Goal: Browse casually

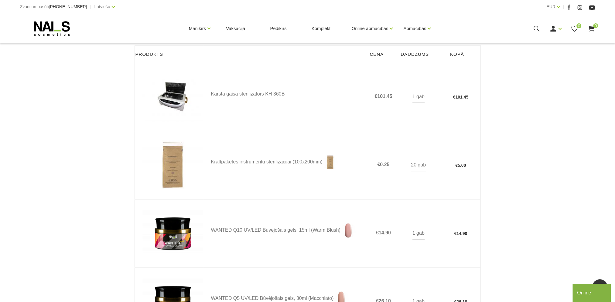
scroll to position [182, 0]
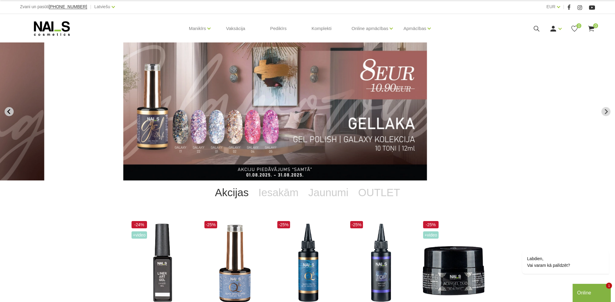
click at [9, 113] on icon "Previous slide" at bounding box center [8, 111] width 3 height 5
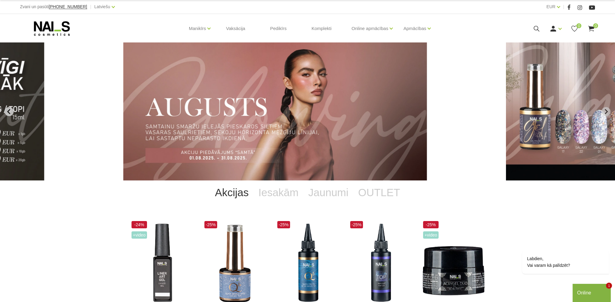
click at [9, 113] on icon "Previous slide" at bounding box center [8, 111] width 3 height 5
